Goal: Navigation & Orientation: Find specific page/section

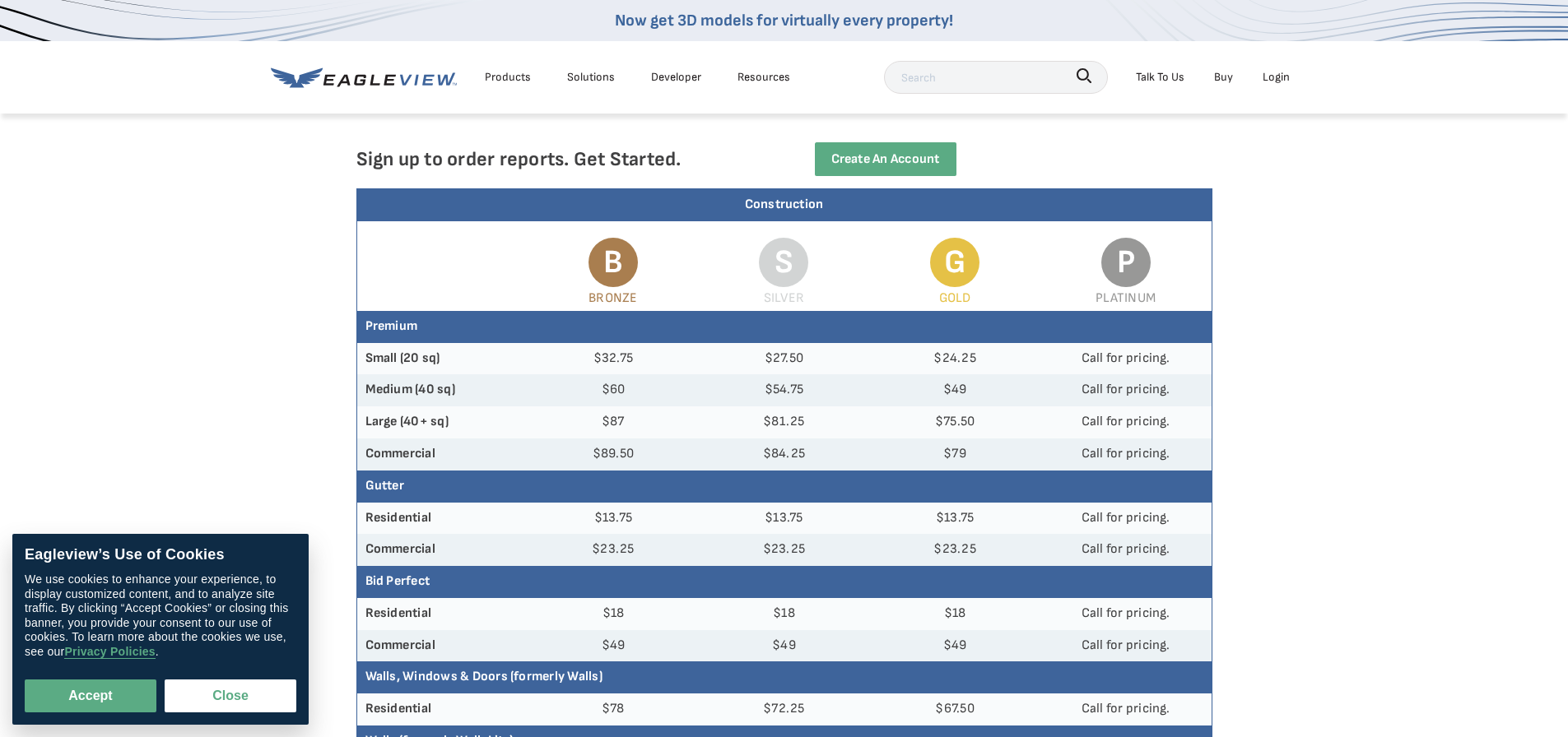
click at [708, 20] on link "Now get 3D models for virtually every property!" at bounding box center [784, 20] width 339 height 20
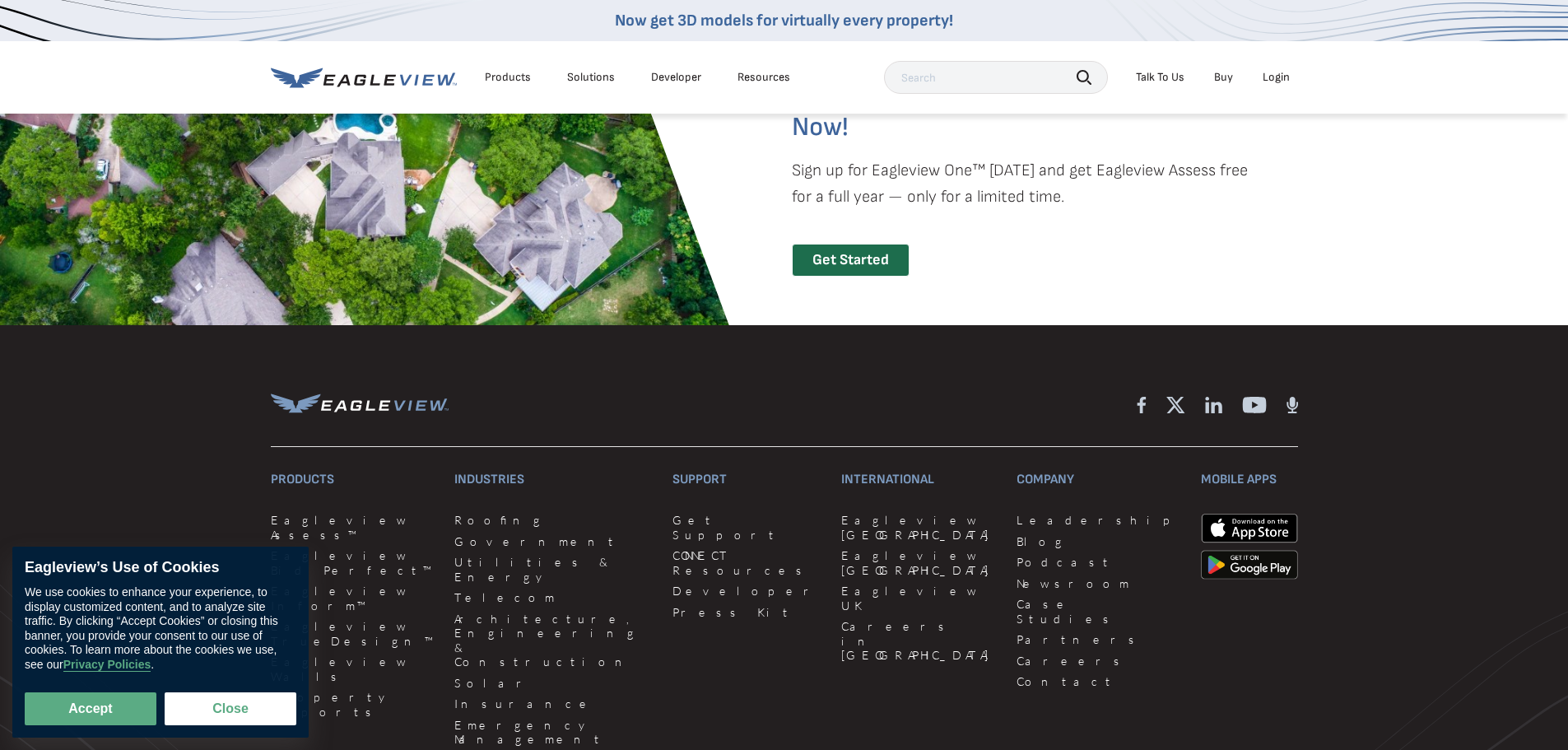
scroll to position [3919, 0]
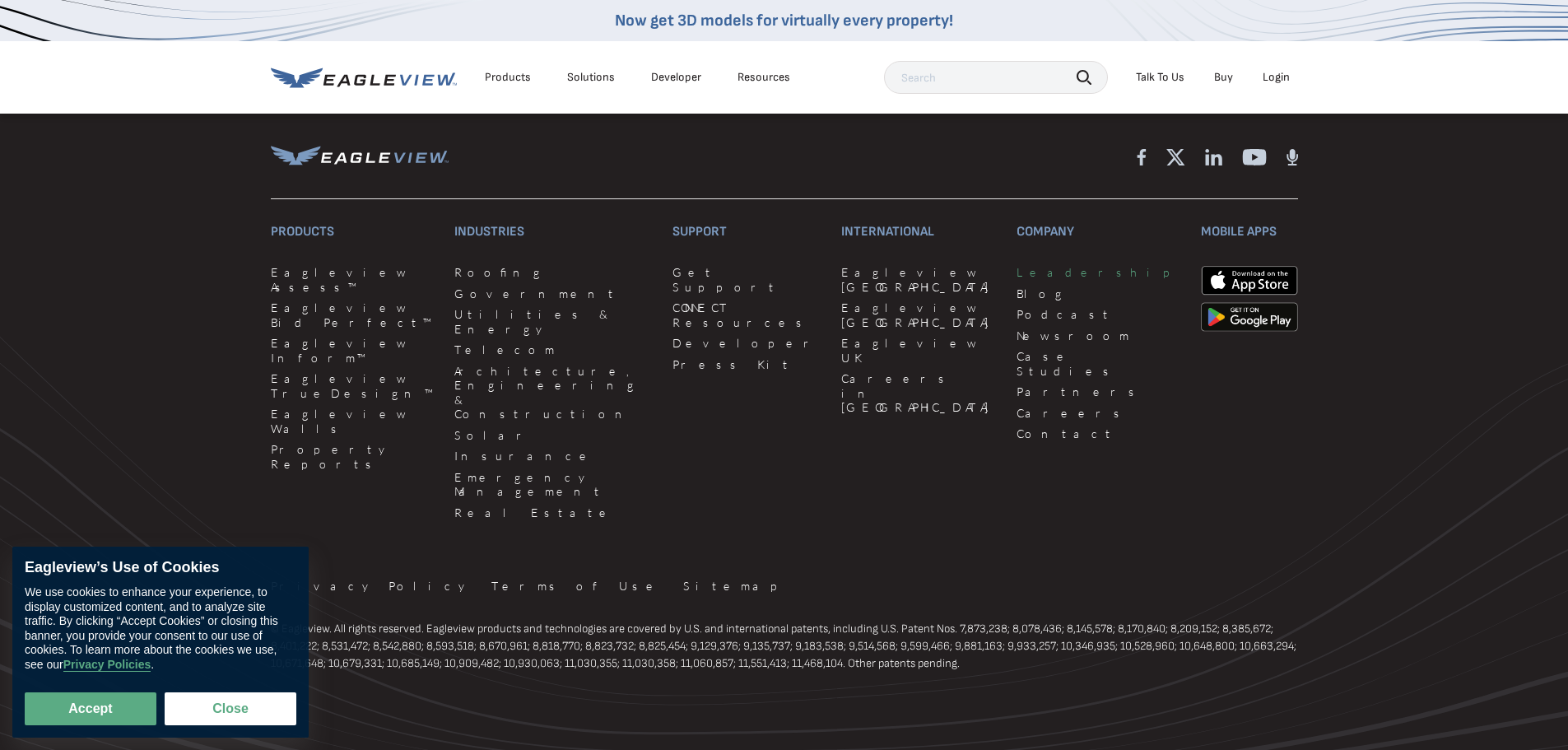
click at [1017, 265] on link "Leadership" at bounding box center [1099, 271] width 165 height 14
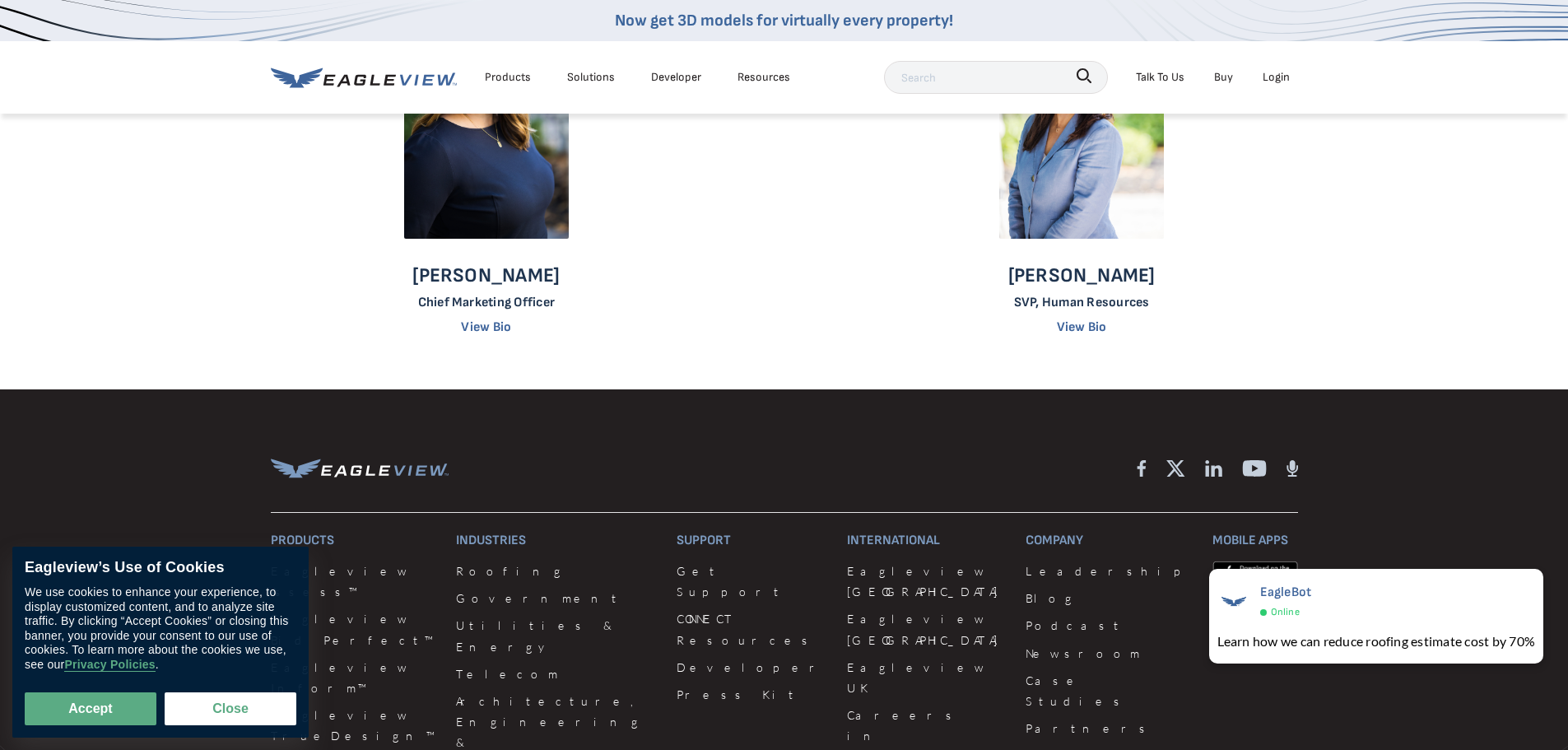
scroll to position [1399, 0]
